Goal: Task Accomplishment & Management: Manage account settings

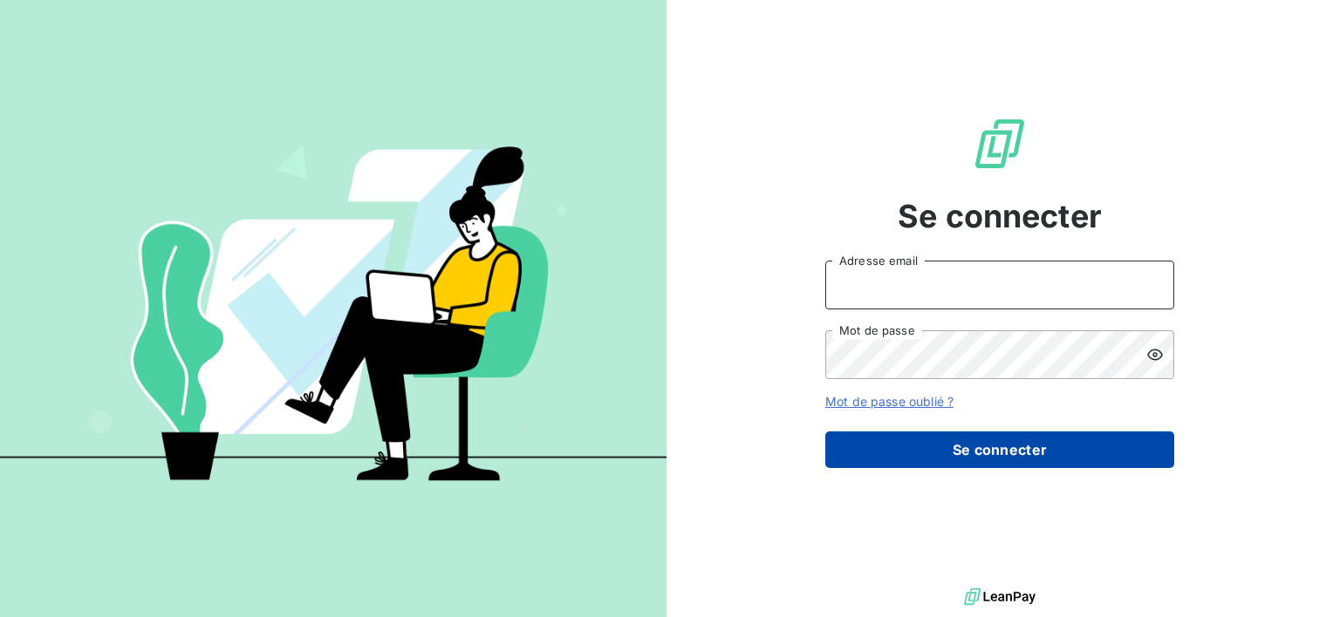
type input "[EMAIL_ADDRESS][DOMAIN_NAME]"
click at [930, 458] on button "Se connecter" at bounding box center [999, 450] width 349 height 37
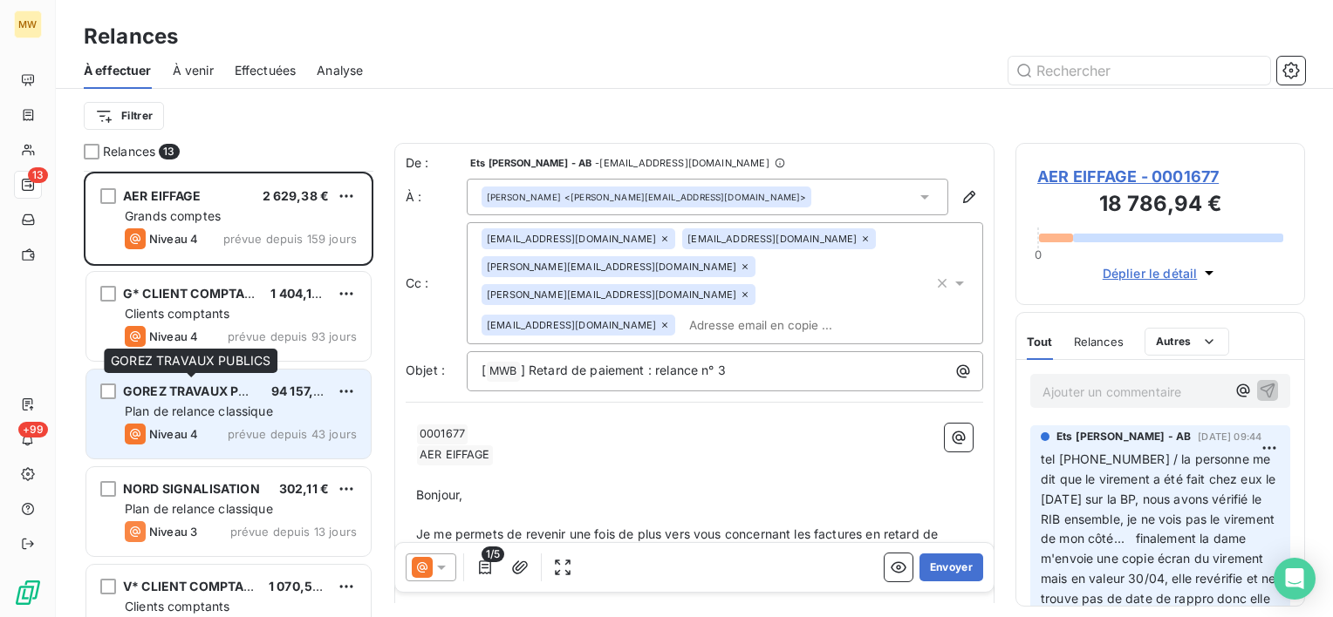
click at [196, 395] on span "GOREZ TRAVAUX PUBLICS" at bounding box center [203, 391] width 160 height 15
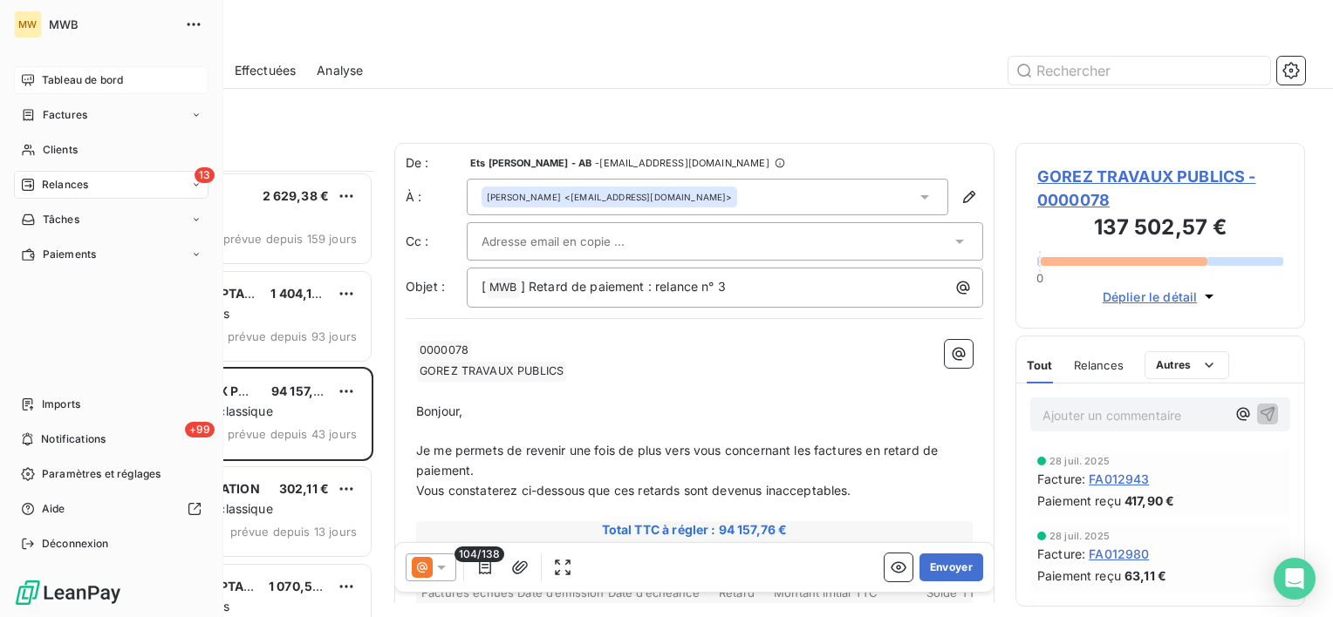
click at [56, 85] on span "Tableau de bord" at bounding box center [82, 80] width 81 height 16
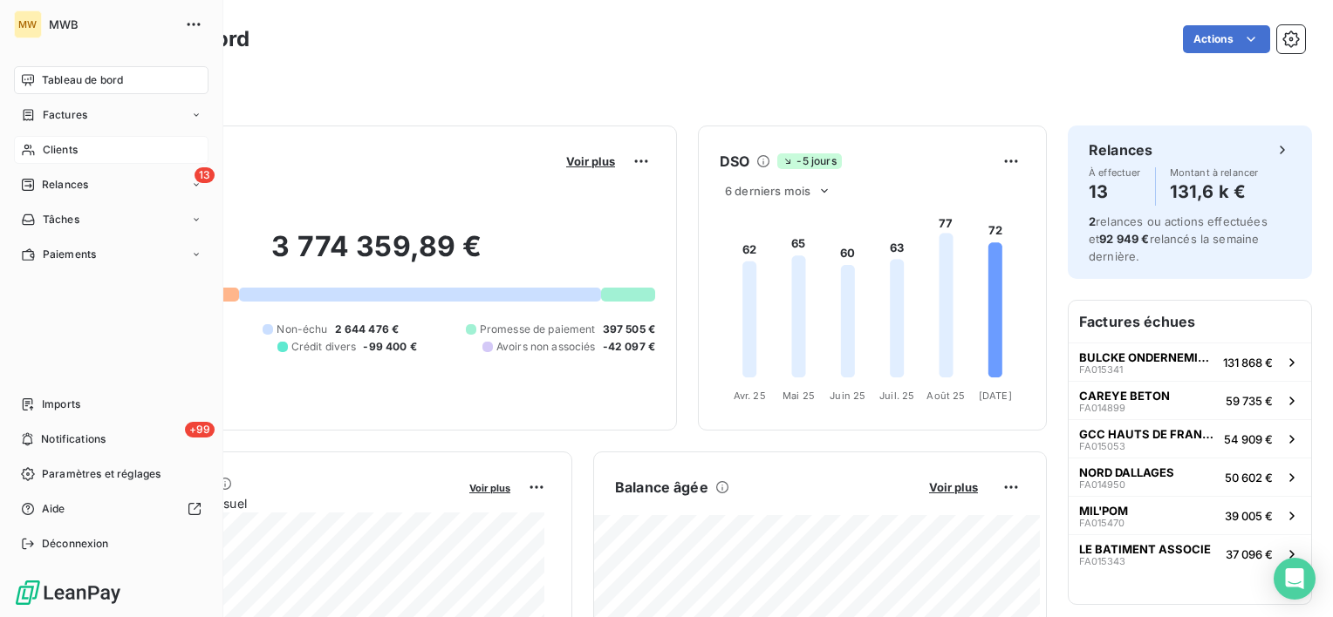
click at [56, 150] on span "Clients" at bounding box center [60, 150] width 35 height 16
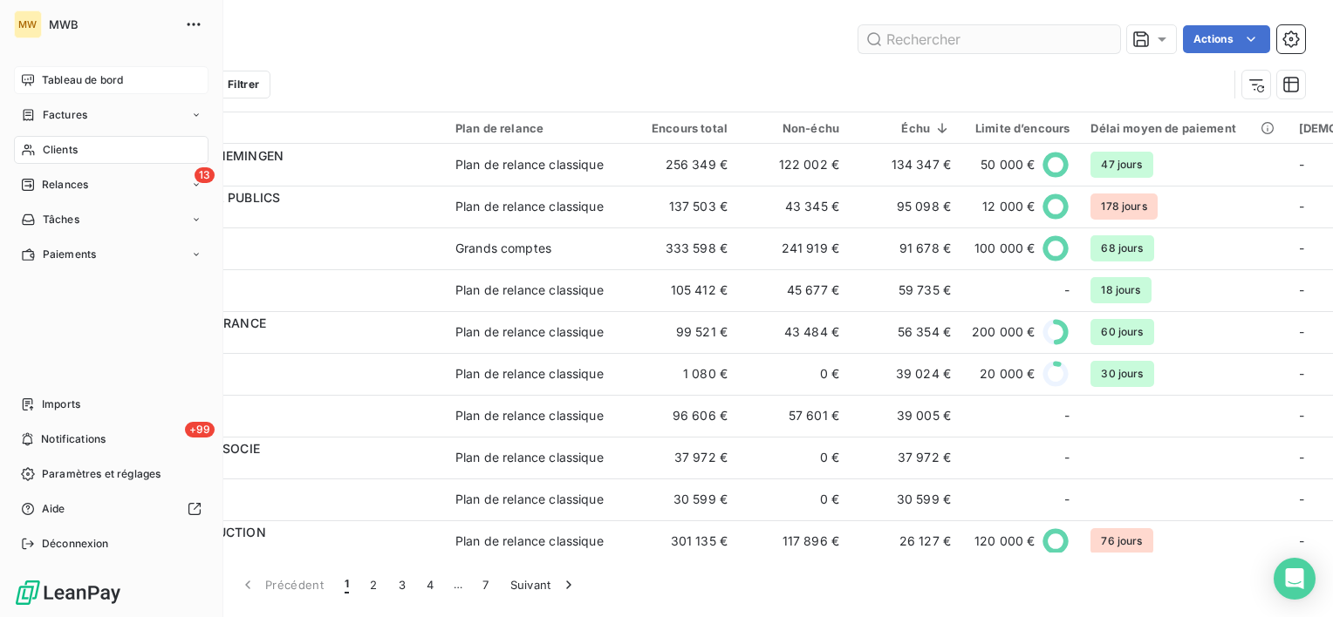
click at [910, 44] on input "text" at bounding box center [989, 39] width 262 height 28
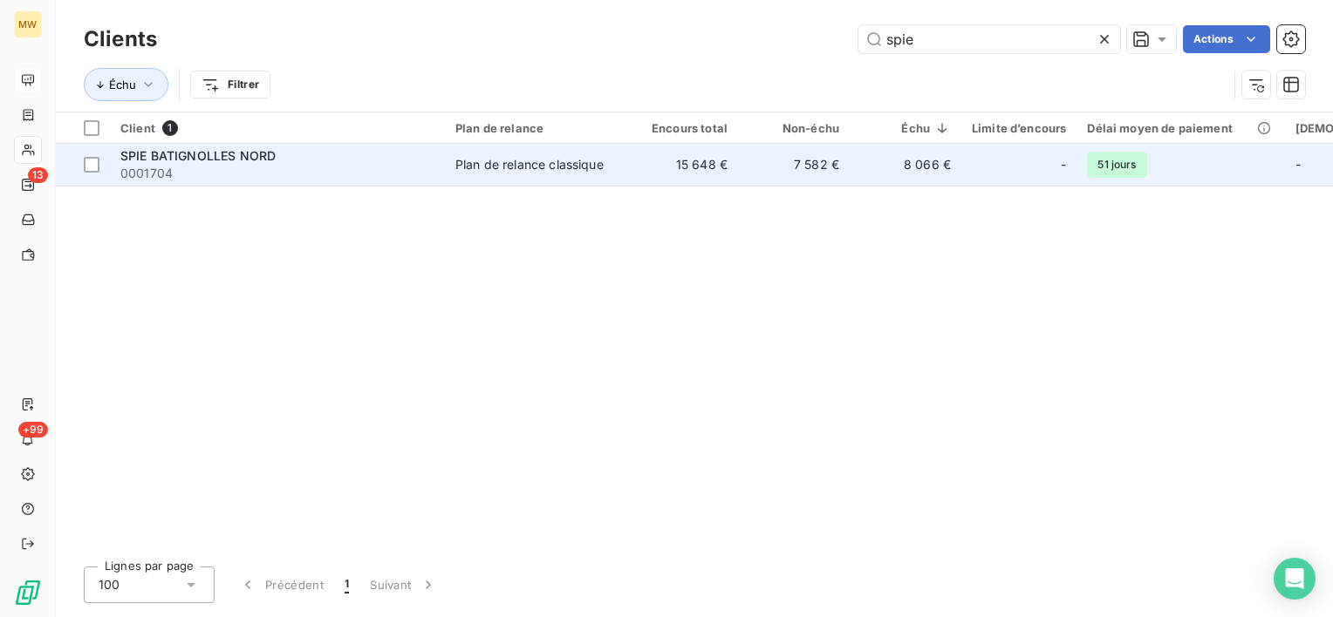
type input "spie"
click at [363, 174] on span "0001704" at bounding box center [277, 173] width 314 height 17
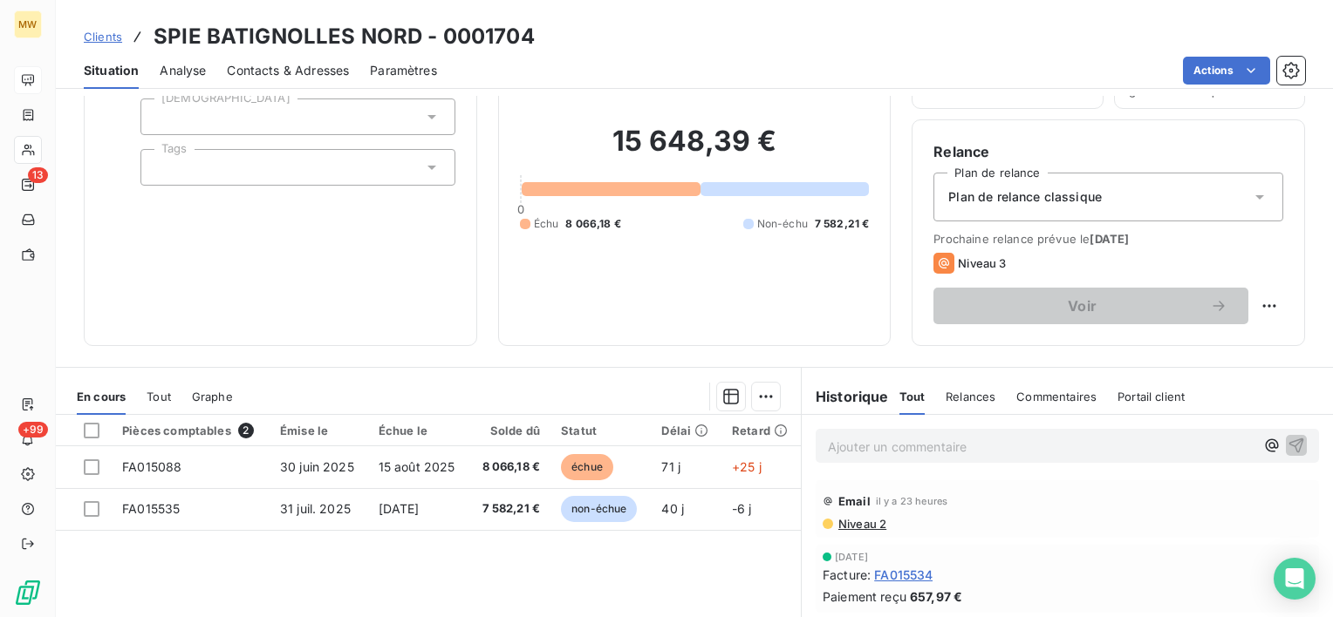
scroll to position [174, 0]
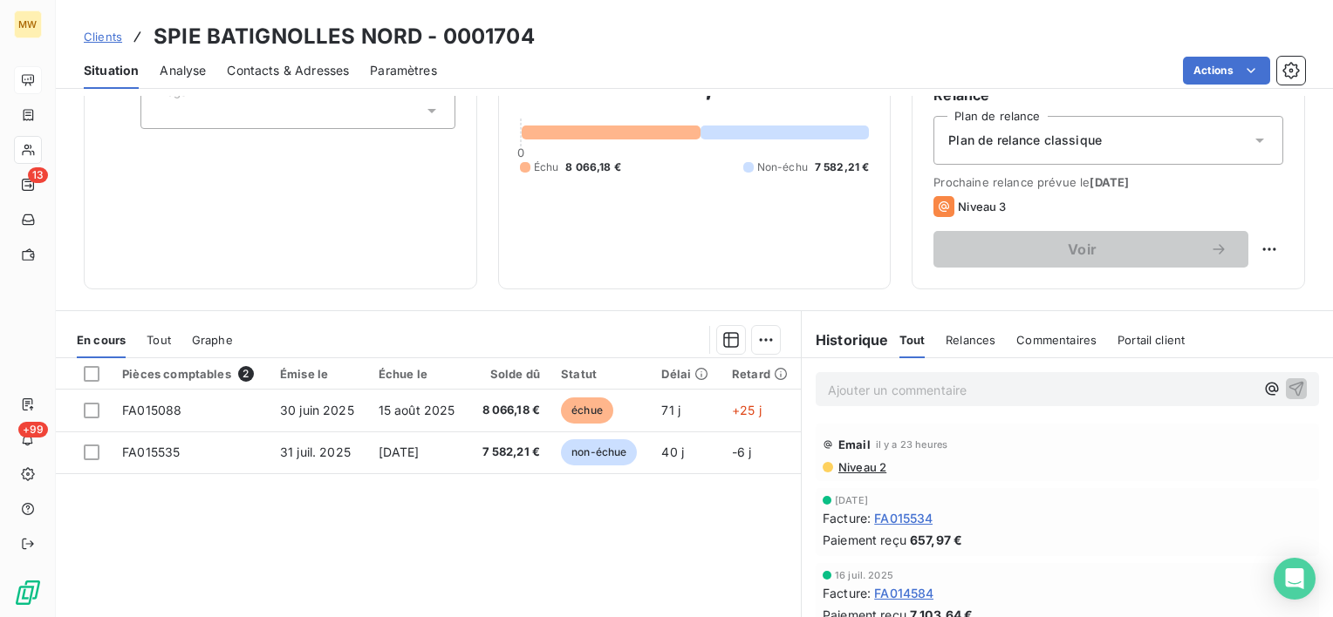
click at [979, 394] on p "Ajouter un commentaire ﻿" at bounding box center [1041, 390] width 426 height 22
click at [818, 384] on div "attente signature Mr MENOU Mathieu" at bounding box center [1066, 388] width 503 height 32
click at [828, 392] on span "attente signature Mr MENOU Mathieu" at bounding box center [983, 388] width 311 height 15
click at [828, 387] on span "mail : attente signature Mr MENOU Mathieu" at bounding box center [1000, 388] width 345 height 15
